Goal: Task Accomplishment & Management: Manage account settings

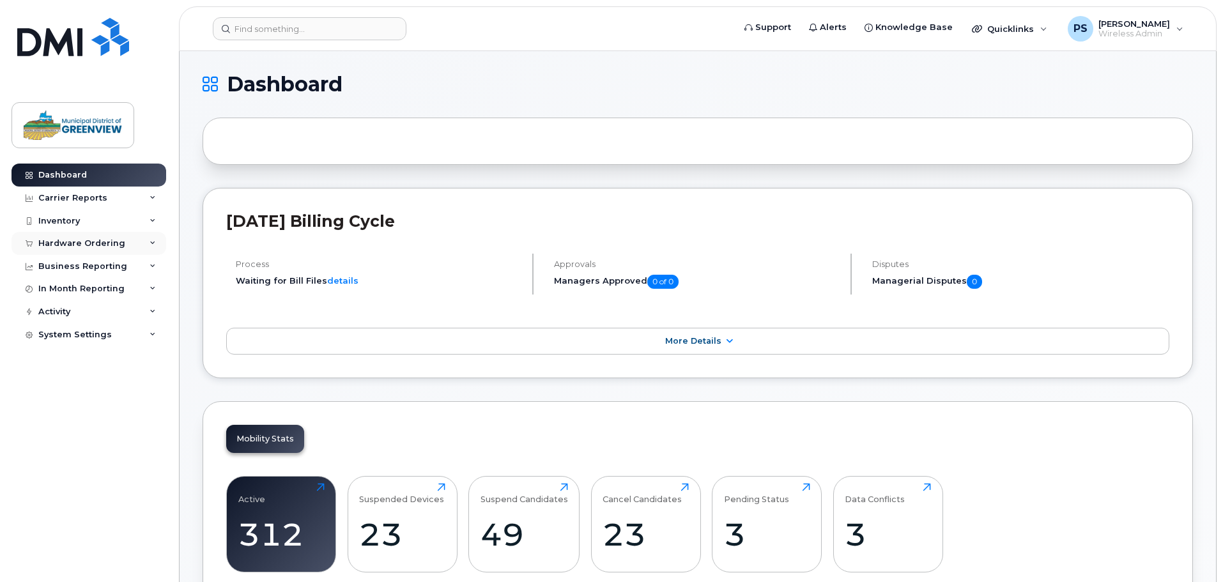
click at [71, 247] on div "Hardware Ordering" at bounding box center [81, 243] width 87 height 10
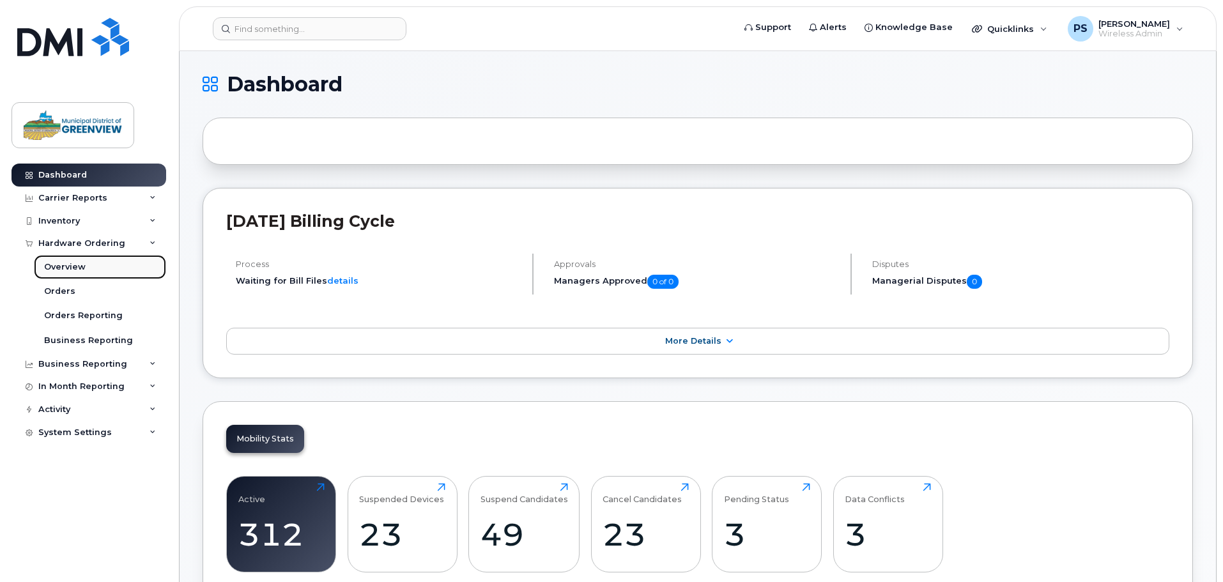
click at [67, 266] on div "Overview" at bounding box center [65, 267] width 42 height 12
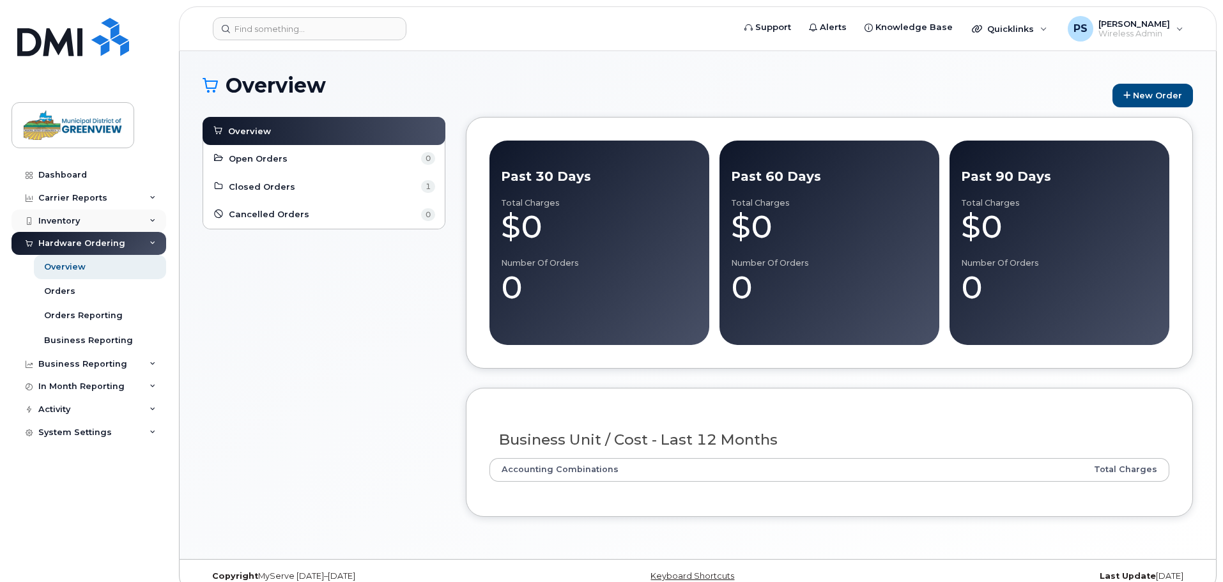
click at [66, 220] on div "Inventory" at bounding box center [59, 221] width 42 height 10
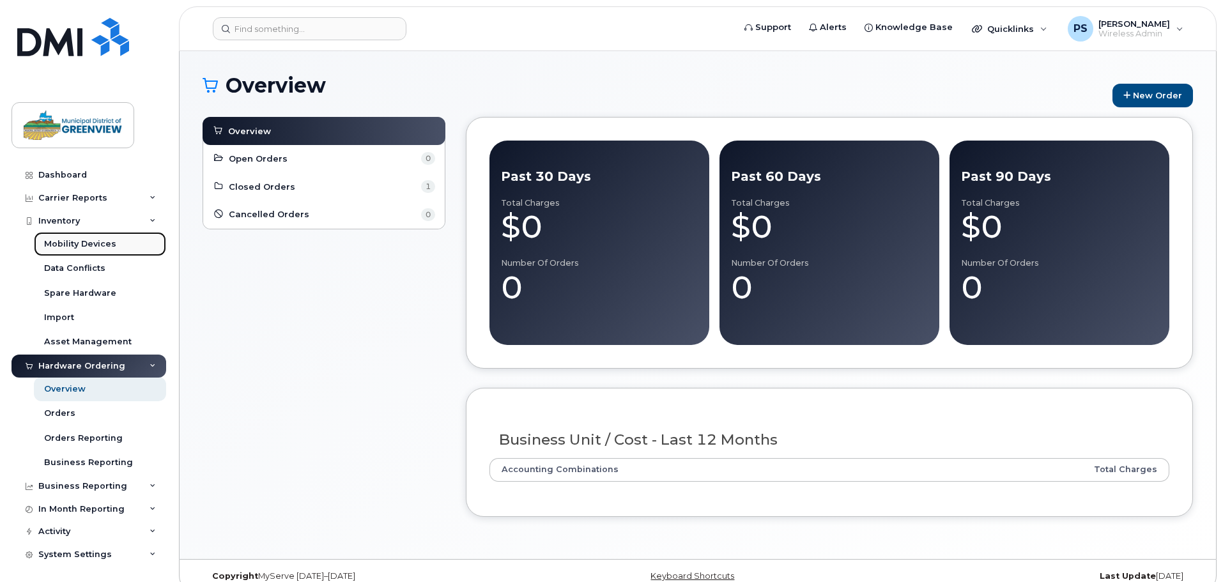
click at [88, 249] on div "Mobility Devices" at bounding box center [80, 244] width 72 height 12
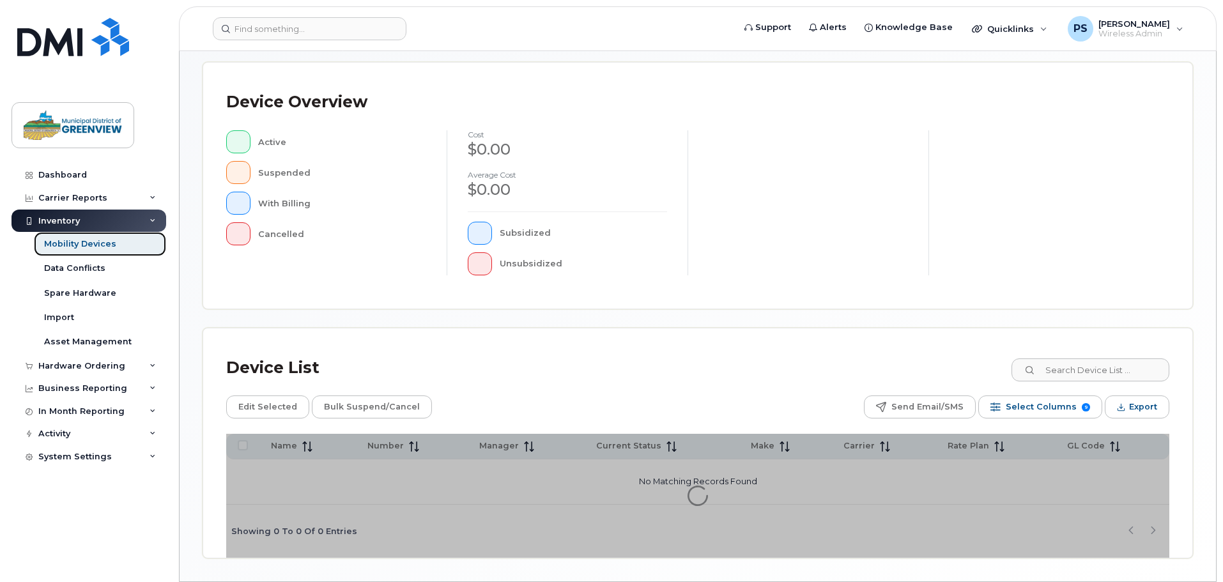
scroll to position [296, 0]
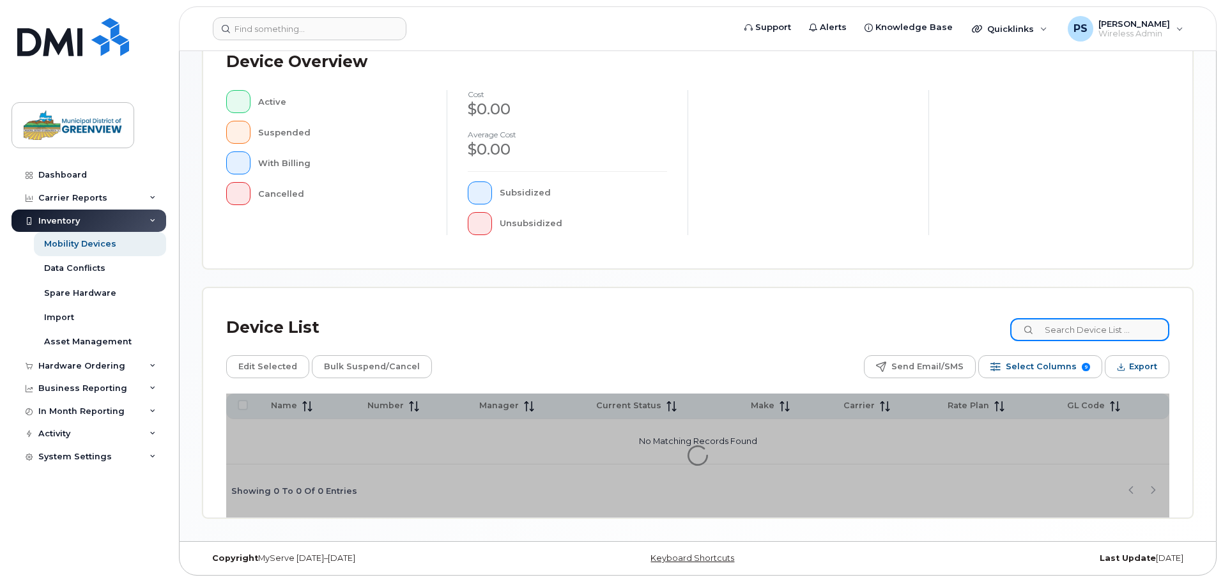
click at [1074, 324] on input at bounding box center [1089, 329] width 159 height 23
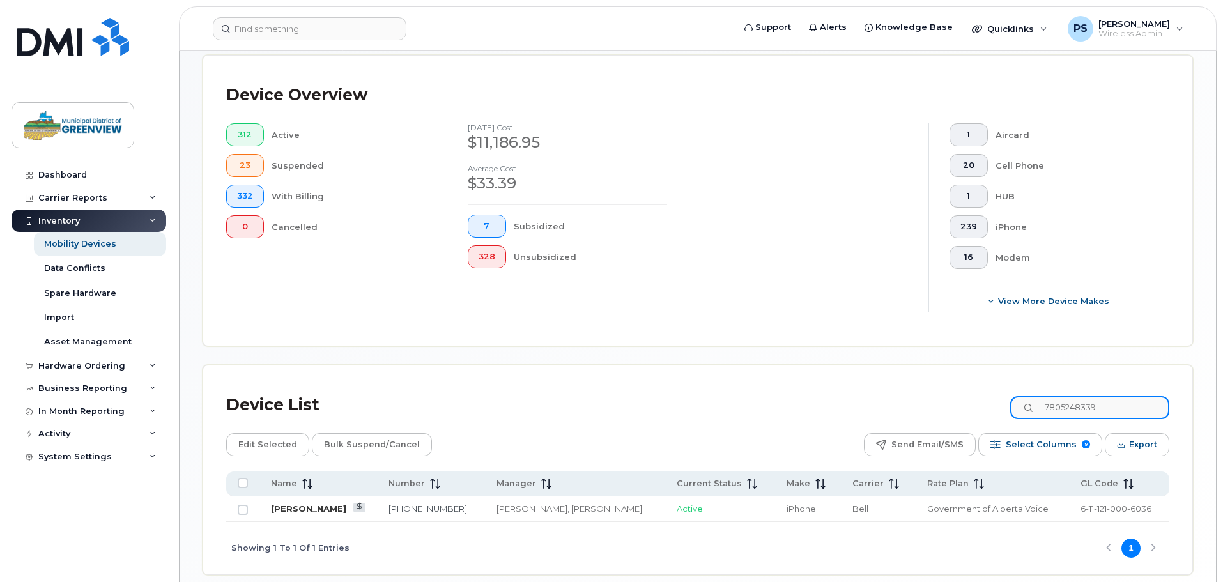
type input "7805248339"
click at [296, 504] on link "Ed Kaemingh" at bounding box center [308, 509] width 75 height 10
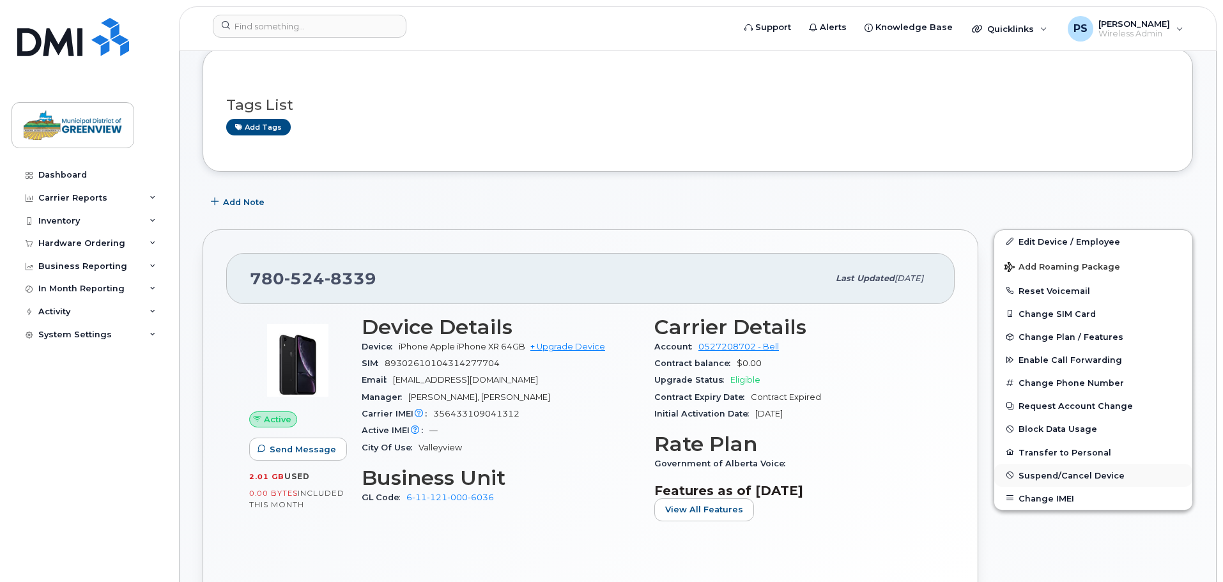
scroll to position [128, 0]
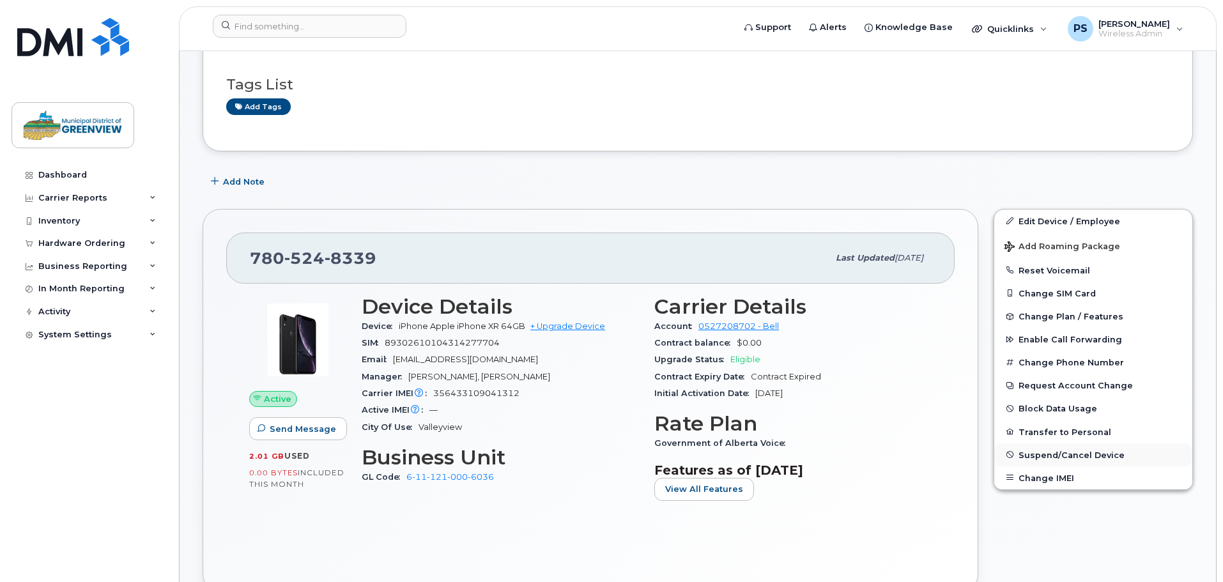
click at [1061, 453] on span "Suspend/Cancel Device" at bounding box center [1072, 455] width 106 height 10
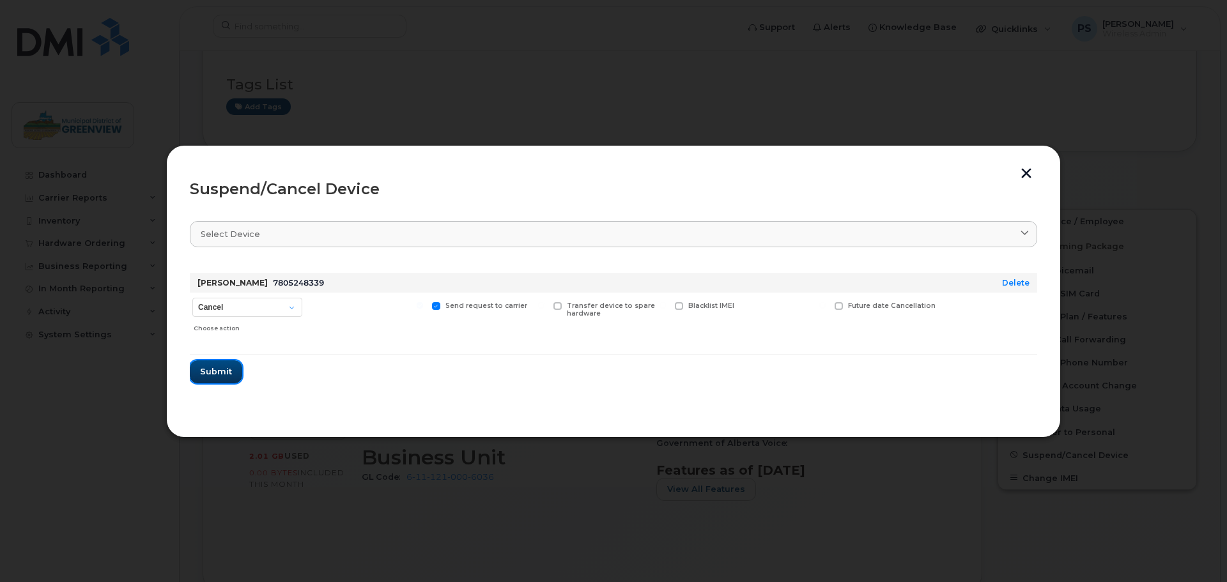
click at [209, 369] on span "Submit" at bounding box center [216, 371] width 32 height 12
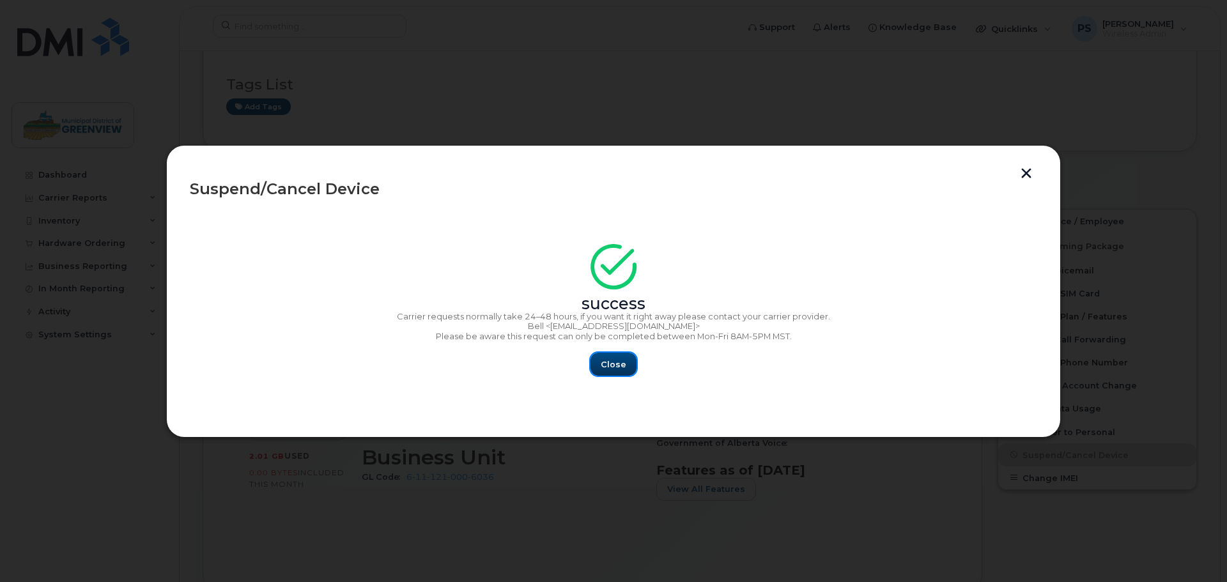
click at [614, 363] on span "Close" at bounding box center [614, 364] width 26 height 12
